Goal: Information Seeking & Learning: Learn about a topic

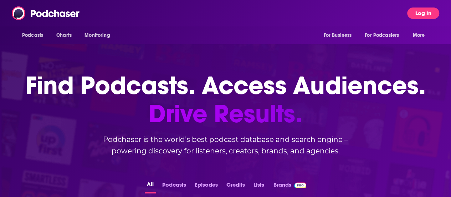
click at [427, 12] on button "Log In" at bounding box center [424, 12] width 32 height 11
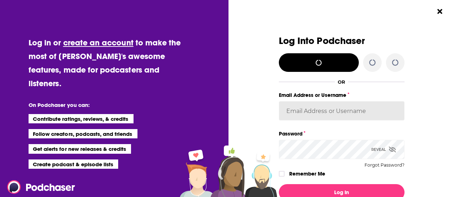
type input "kayschr06"
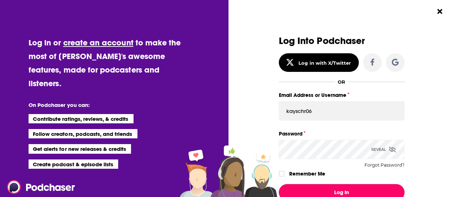
click at [335, 192] on button "Log In" at bounding box center [342, 192] width 126 height 16
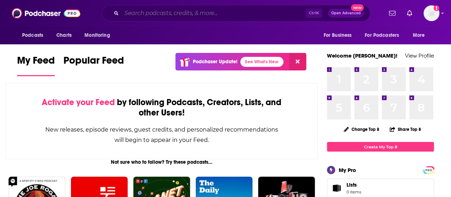
click at [146, 17] on input "Search podcasts, credits, & more..." at bounding box center [214, 12] width 184 height 11
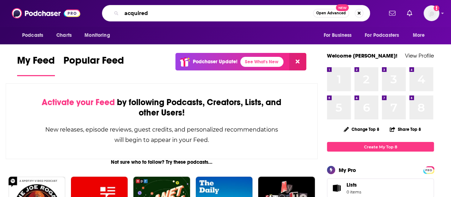
type input "acquired"
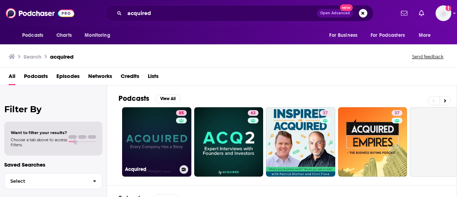
click at [160, 133] on link "85 Acquired" at bounding box center [156, 141] width 69 height 69
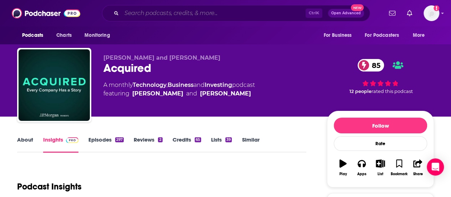
click at [158, 17] on input "Search podcasts, credits, & more..." at bounding box center [214, 12] width 184 height 11
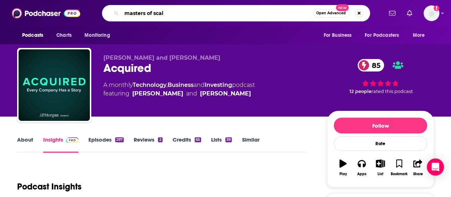
type input "masters of scale"
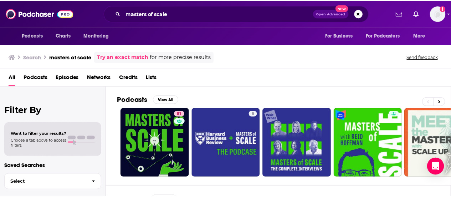
scroll to position [34, 0]
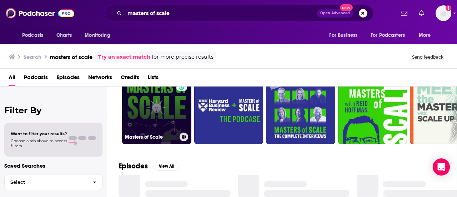
click at [152, 106] on link "81 Masters of Scale" at bounding box center [156, 109] width 69 height 69
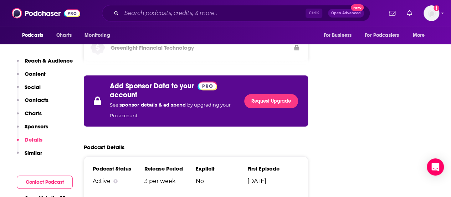
scroll to position [1278, 0]
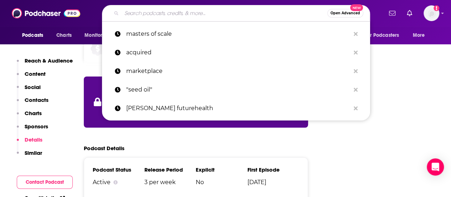
click at [181, 15] on input "Search podcasts, credits, & more..." at bounding box center [225, 12] width 206 height 11
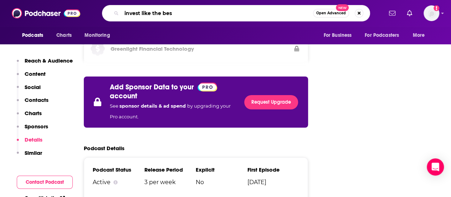
type input "invest like the best"
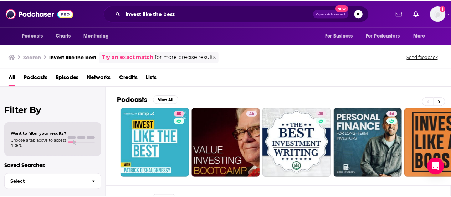
scroll to position [27, 0]
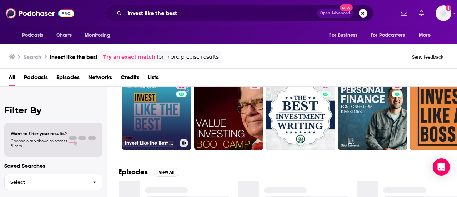
click at [161, 110] on link "80 Invest Like the Best with [PERSON_NAME]" at bounding box center [156, 115] width 69 height 69
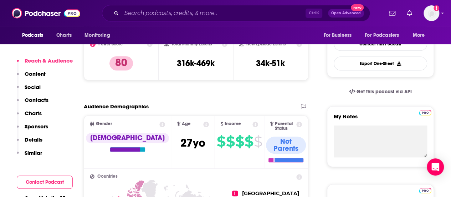
scroll to position [173, 0]
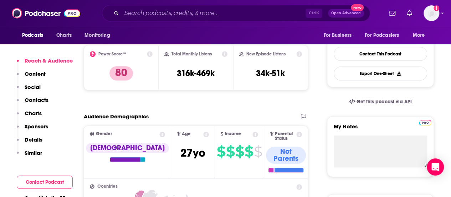
click at [41, 137] on p "Details" at bounding box center [34, 139] width 18 height 7
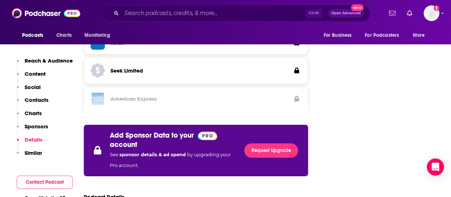
scroll to position [1222, 0]
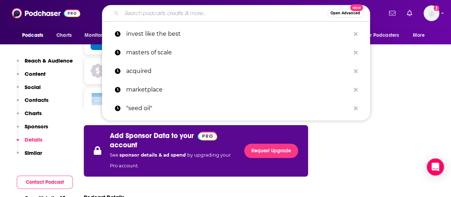
click at [173, 13] on input "Search podcasts, credits, & more..." at bounding box center [225, 12] width 206 height 11
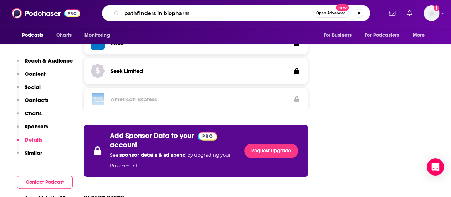
type input "pathfinders in biopharma"
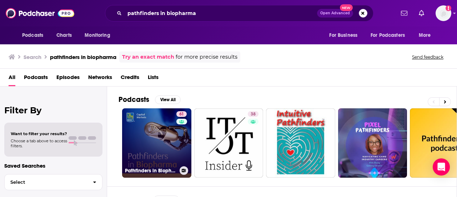
click at [151, 122] on link "61 Pathfinders in Biopharma" at bounding box center [156, 142] width 69 height 69
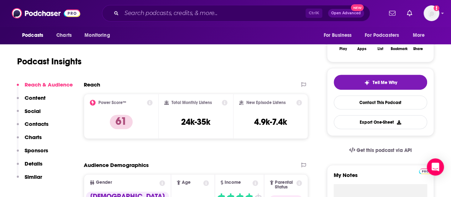
click at [42, 98] on p "Content" at bounding box center [35, 97] width 21 height 7
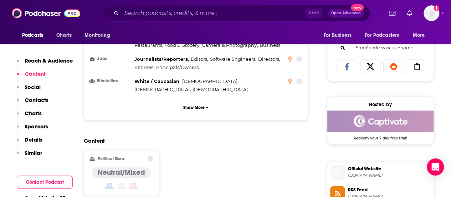
scroll to position [454, 0]
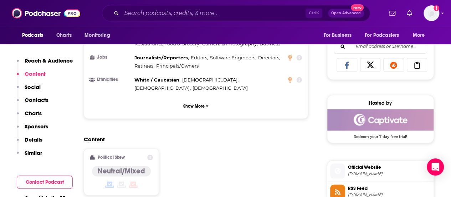
click at [37, 98] on p "Contacts" at bounding box center [37, 99] width 24 height 7
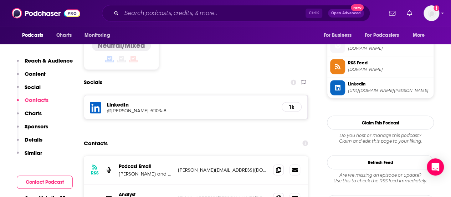
scroll to position [580, 0]
click at [36, 135] on button "Sponsors" at bounding box center [32, 129] width 31 height 13
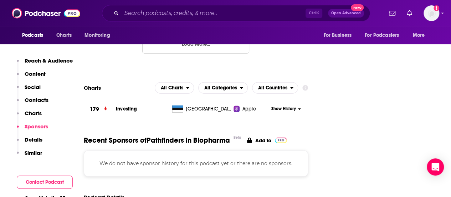
click at [36, 137] on p "Details" at bounding box center [34, 139] width 18 height 7
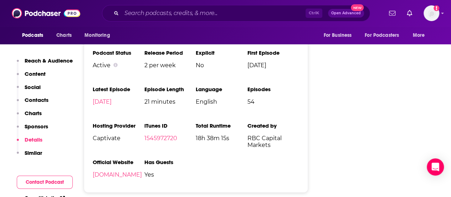
scroll to position [1022, 0]
click at [266, 134] on span "RBC Capital Markets" at bounding box center [274, 141] width 52 height 14
copy span "RBC Capital Markets"
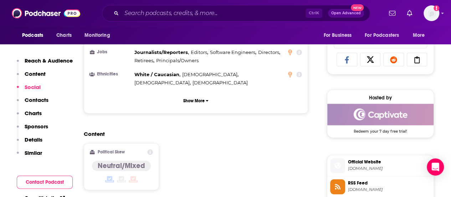
scroll to position [510, 0]
